Goal: Task Accomplishment & Management: Complete application form

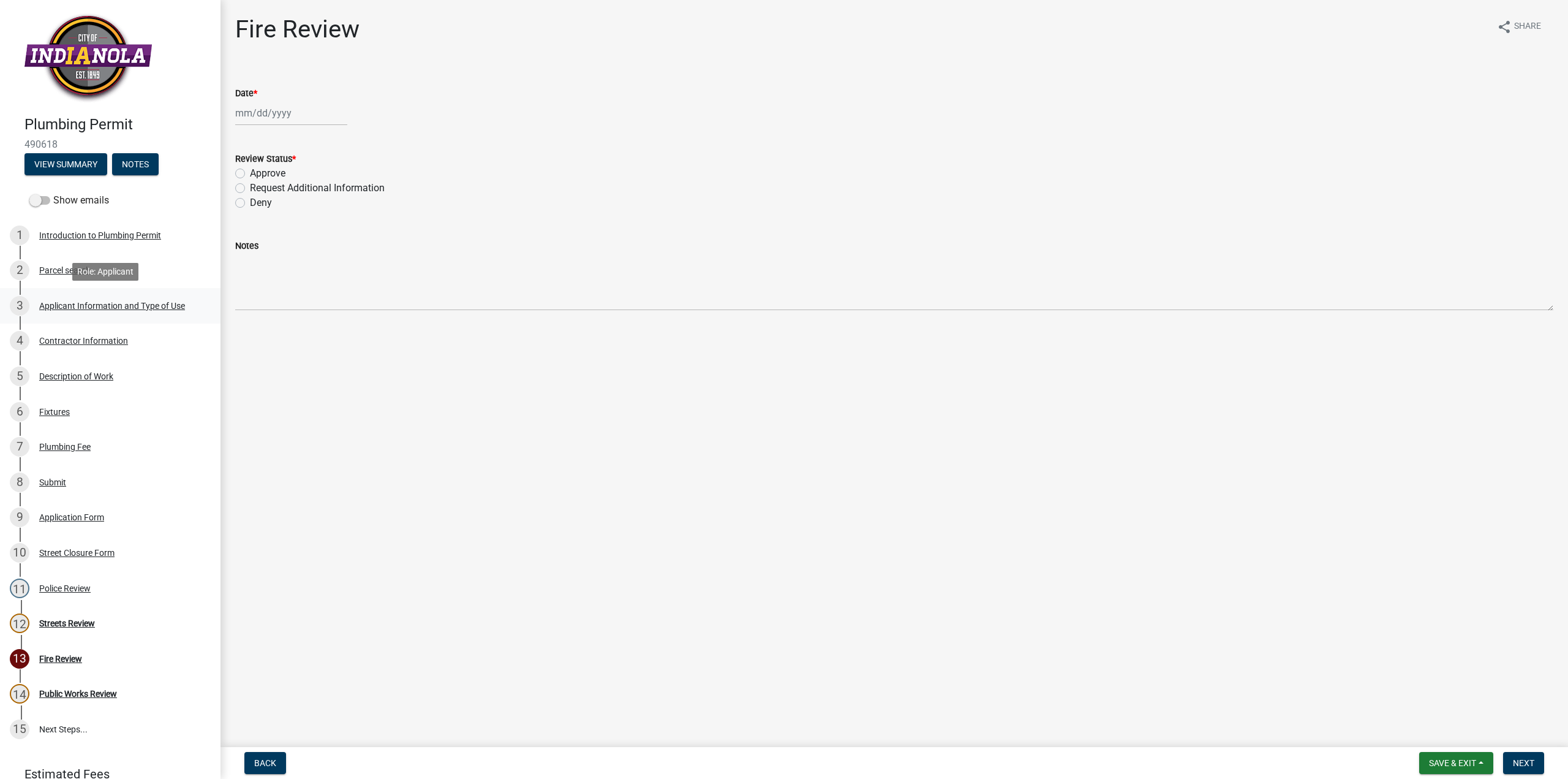
click at [112, 304] on div "Applicant Information and Type of Use" at bounding box center [112, 306] width 146 height 9
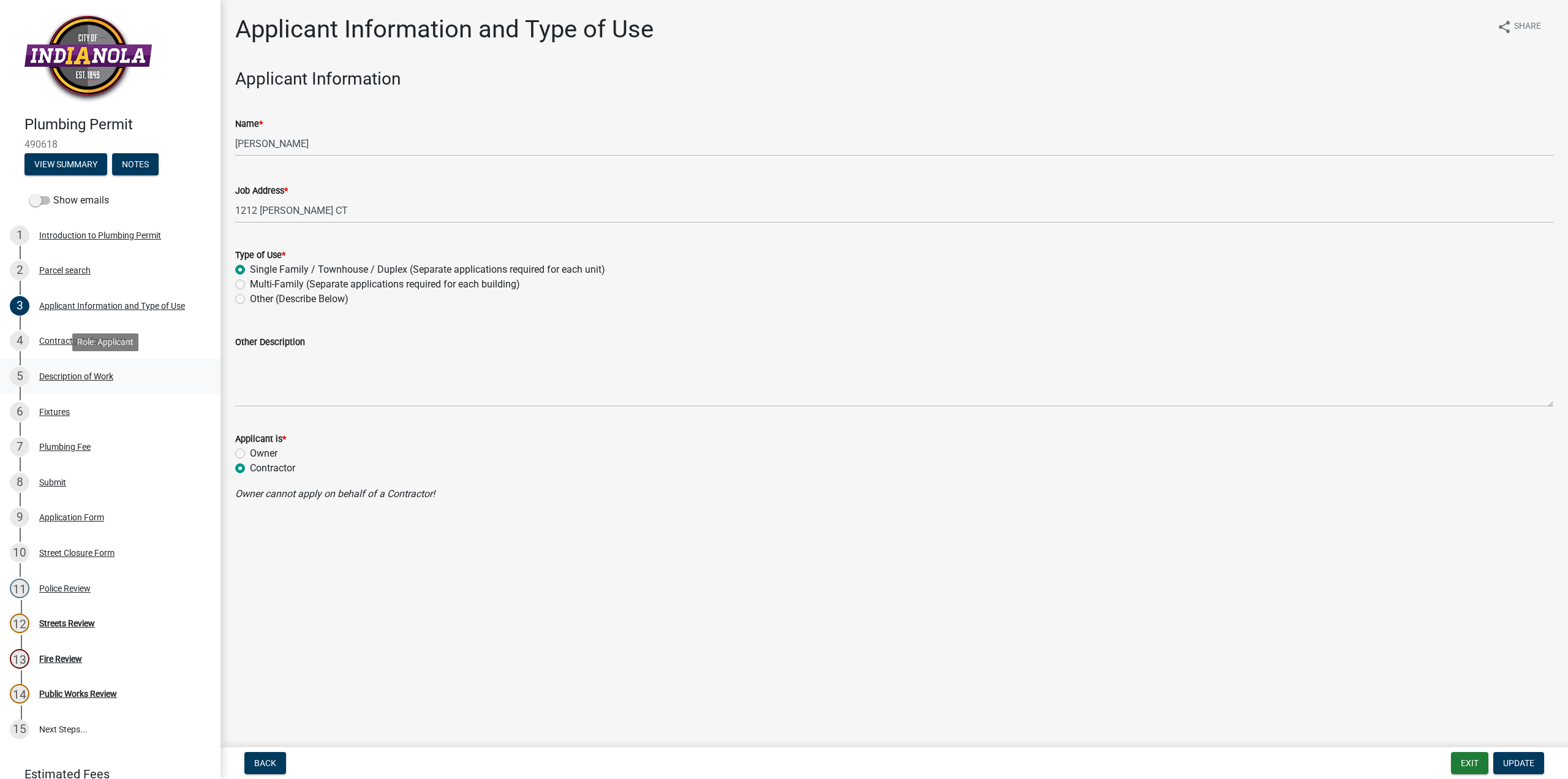
click at [98, 376] on div "Description of Work" at bounding box center [76, 376] width 74 height 9
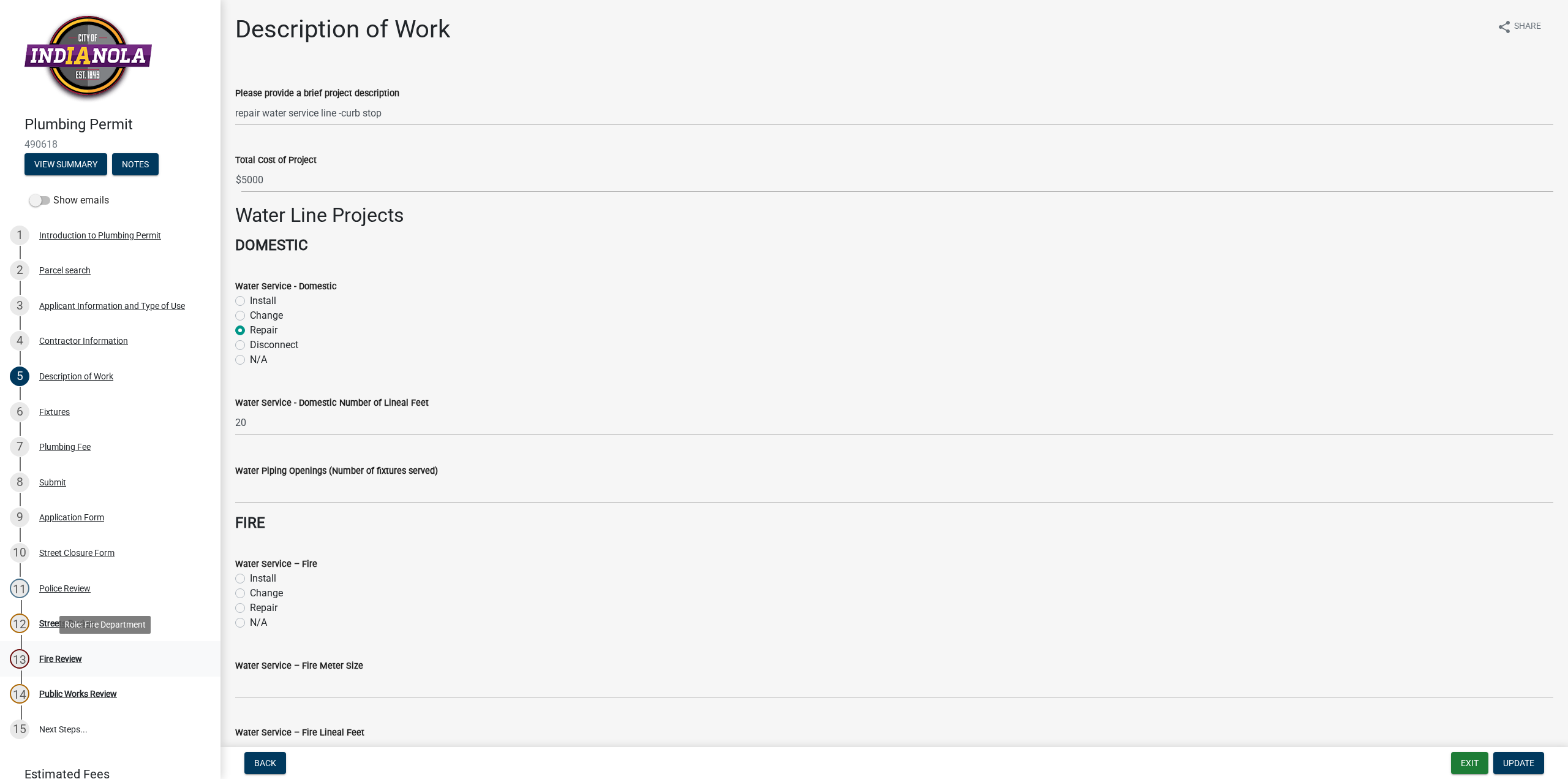
click at [60, 660] on div "Fire Review" at bounding box center [61, 658] width 42 height 9
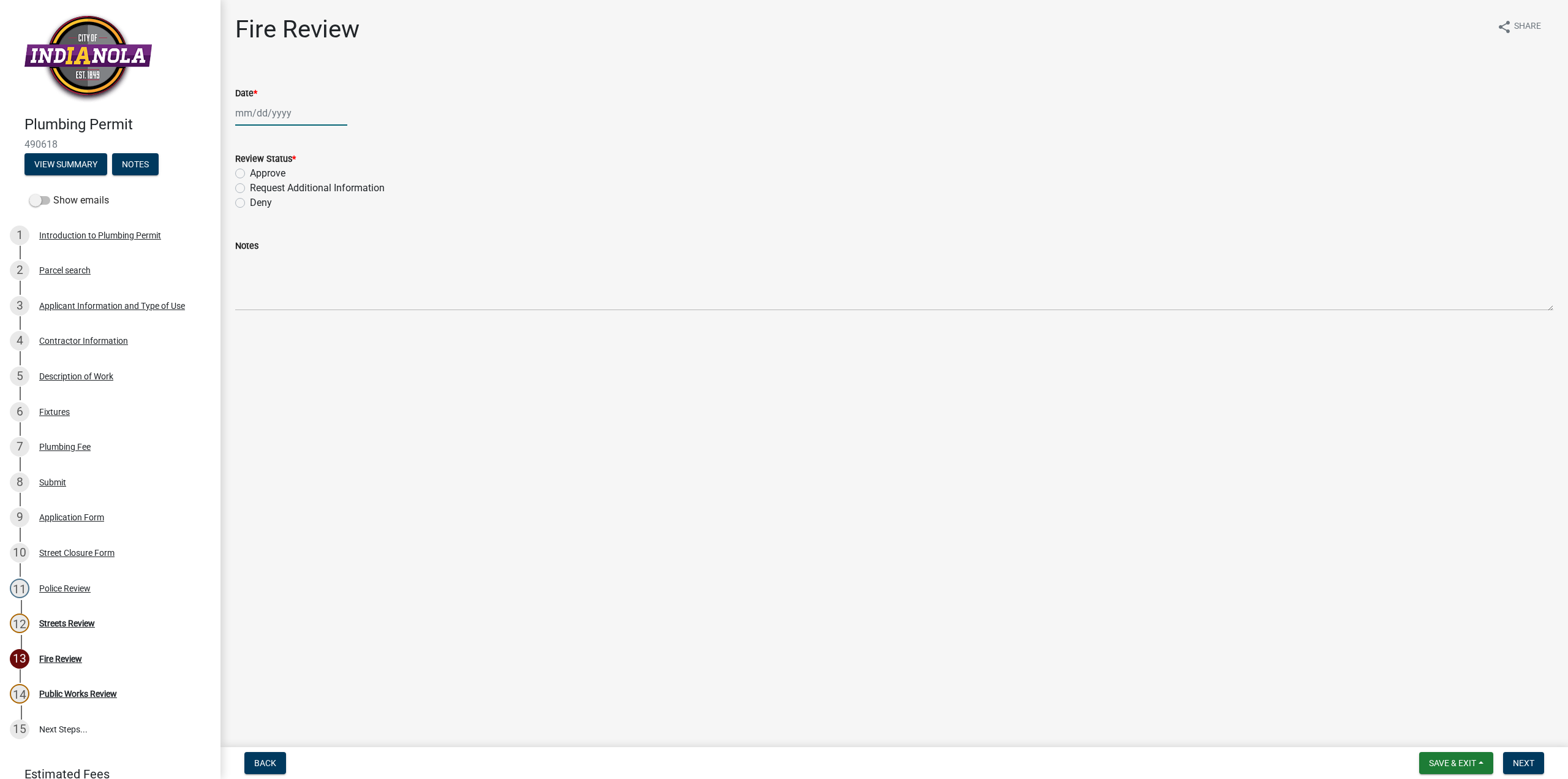
click at [248, 108] on div at bounding box center [291, 113] width 112 height 25
select select "10"
select select "2025"
click at [330, 201] on div "10" at bounding box center [326, 198] width 19 height 19
type input "[DATE]"
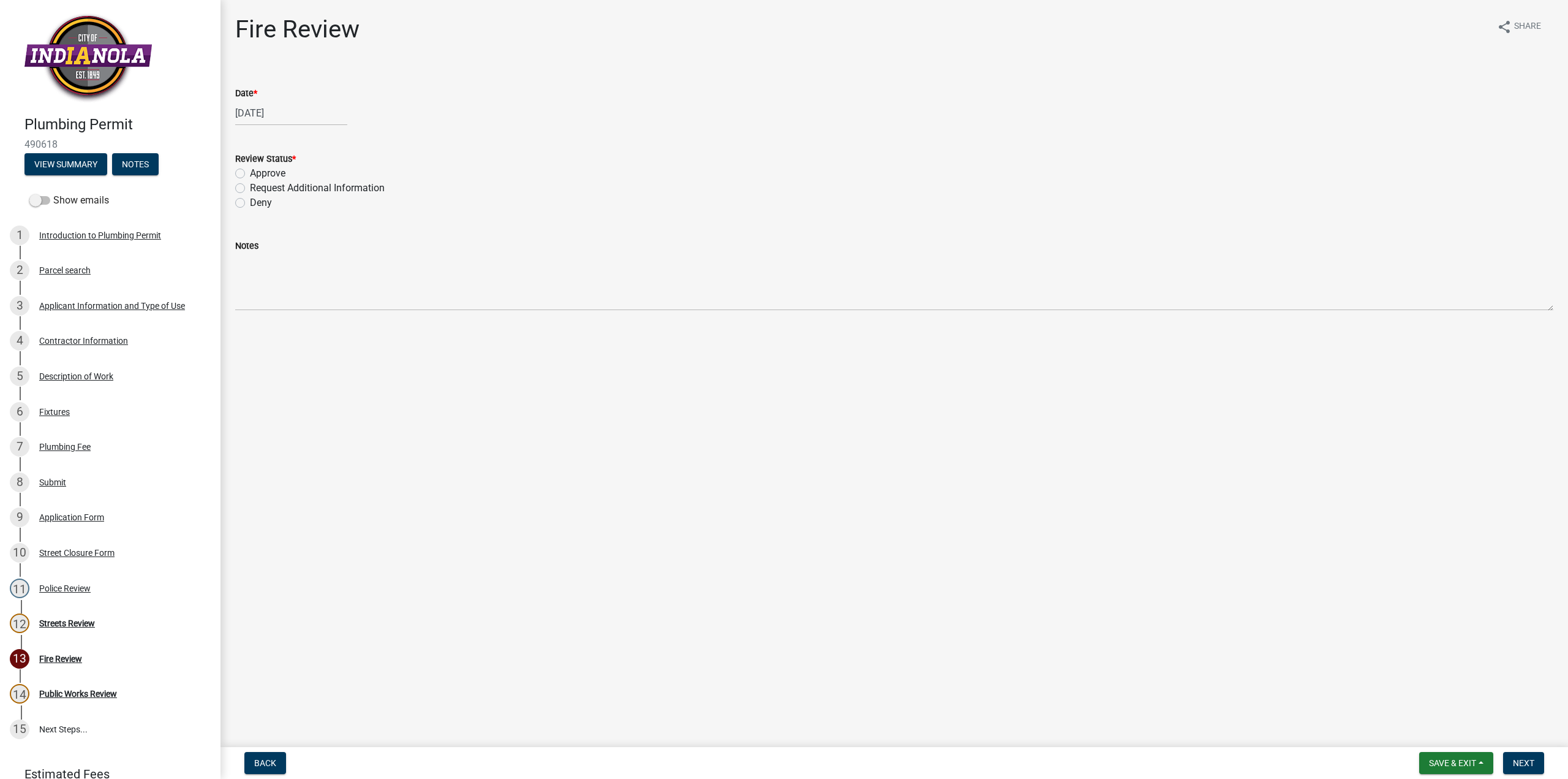
click at [250, 175] on label "Approve" at bounding box center [267, 173] width 36 height 14
click at [250, 174] on input "Approve" at bounding box center [253, 170] width 8 height 8
radio input "true"
click at [1523, 764] on span "Next" at bounding box center [1524, 763] width 21 height 10
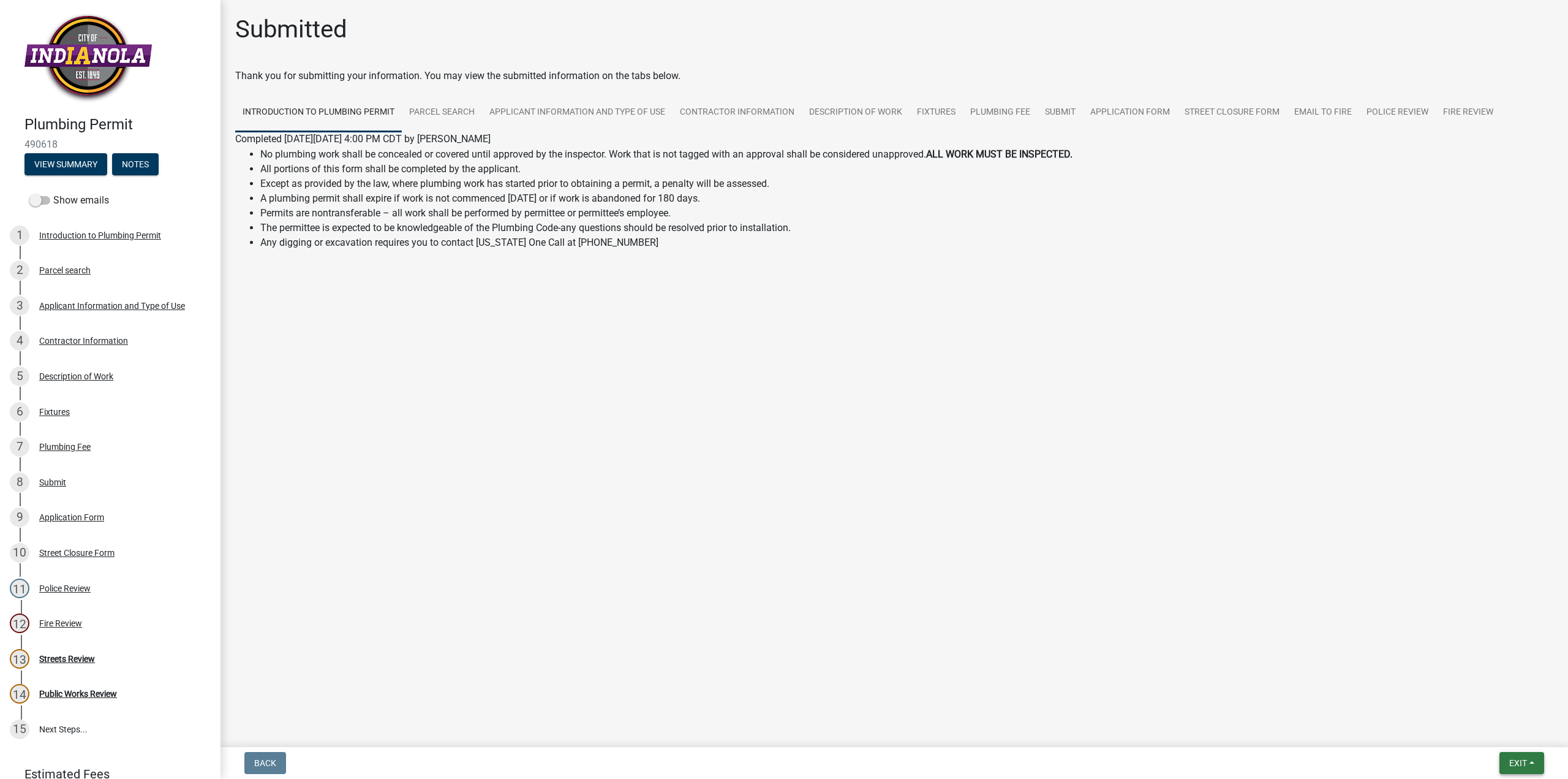
click at [1515, 766] on span "Exit" at bounding box center [1518, 763] width 17 height 10
click at [1479, 710] on button "Save" at bounding box center [1495, 701] width 98 height 30
click at [1512, 764] on span "Exit" at bounding box center [1518, 763] width 17 height 10
click at [1484, 730] on button "Save & Exit" at bounding box center [1495, 731] width 98 height 30
